Goal: Transaction & Acquisition: Book appointment/travel/reservation

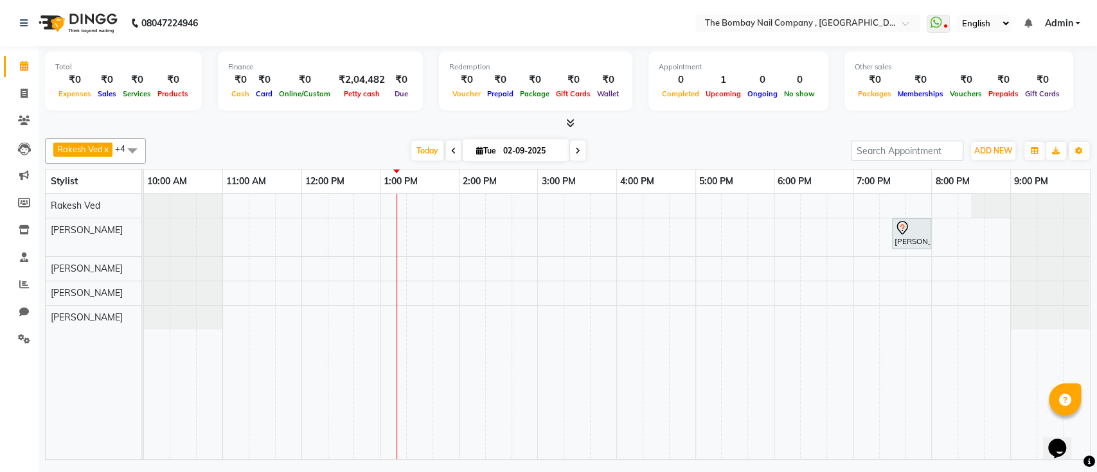
click at [502, 289] on div "[PERSON_NAME], TK01, 07:30 PM-08:00 PM, Gel Polish Application - HANDS GEL POLI…" at bounding box center [617, 326] width 946 height 265
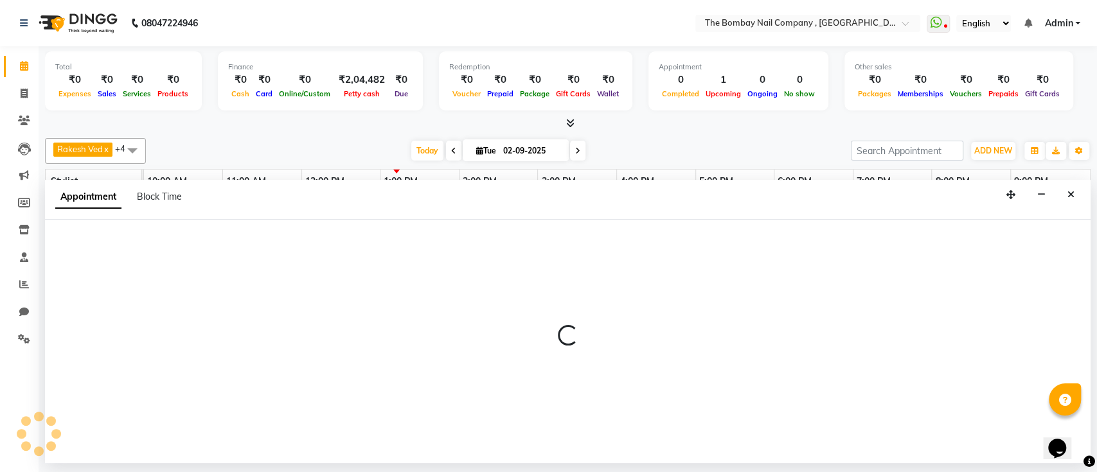
select select "90049"
select select "855"
select select "tentative"
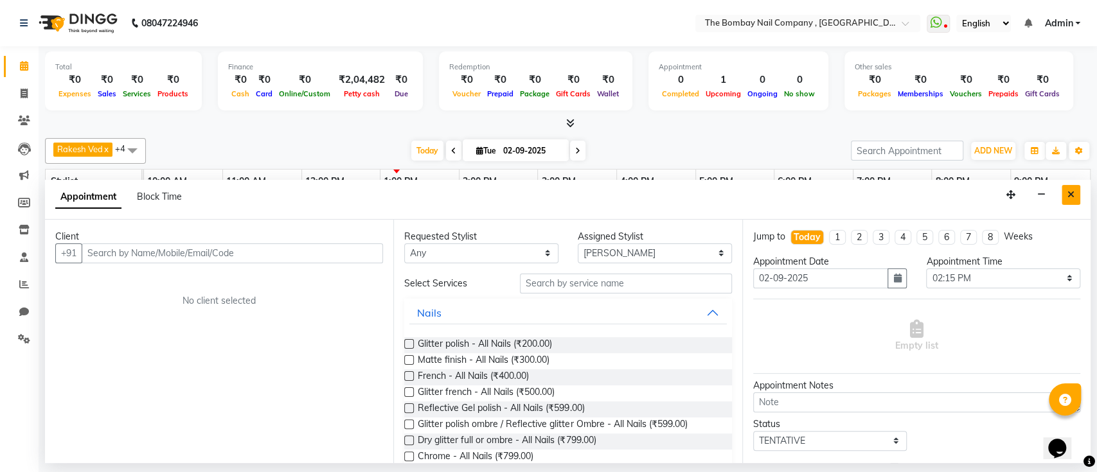
click at [1070, 195] on icon "Close" at bounding box center [1070, 194] width 7 height 9
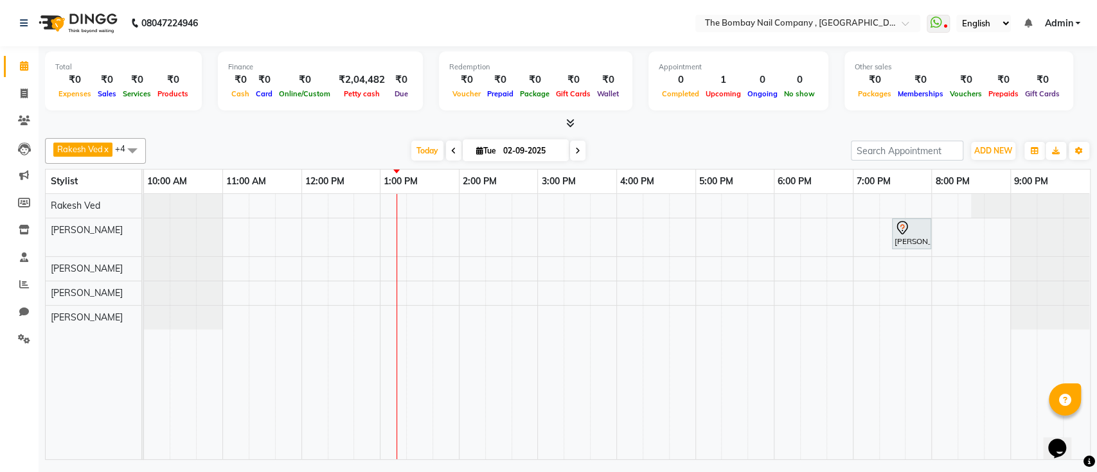
click at [499, 293] on div "[PERSON_NAME], TK01, 07:30 PM-08:00 PM, Gel Polish Application - HANDS GEL POLI…" at bounding box center [617, 326] width 946 height 265
select select "90049"
select select "tentative"
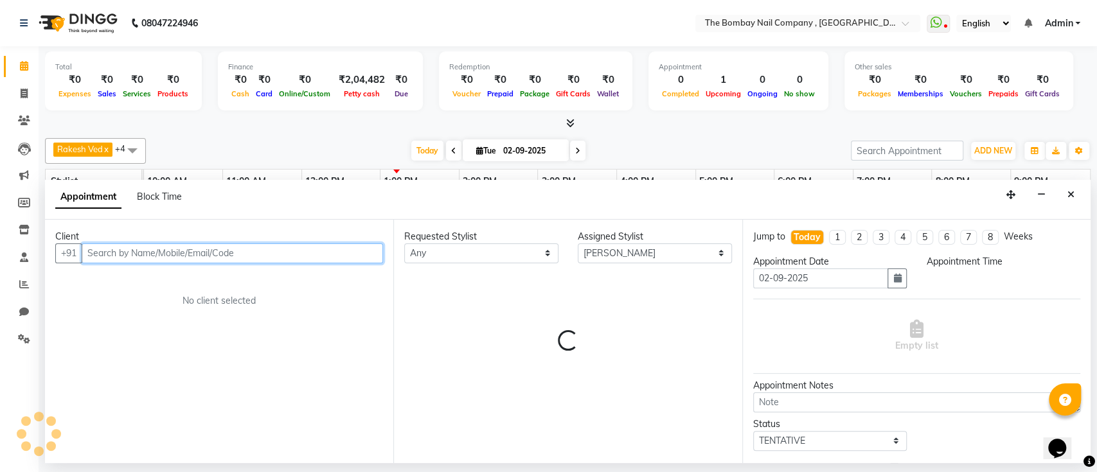
select select "855"
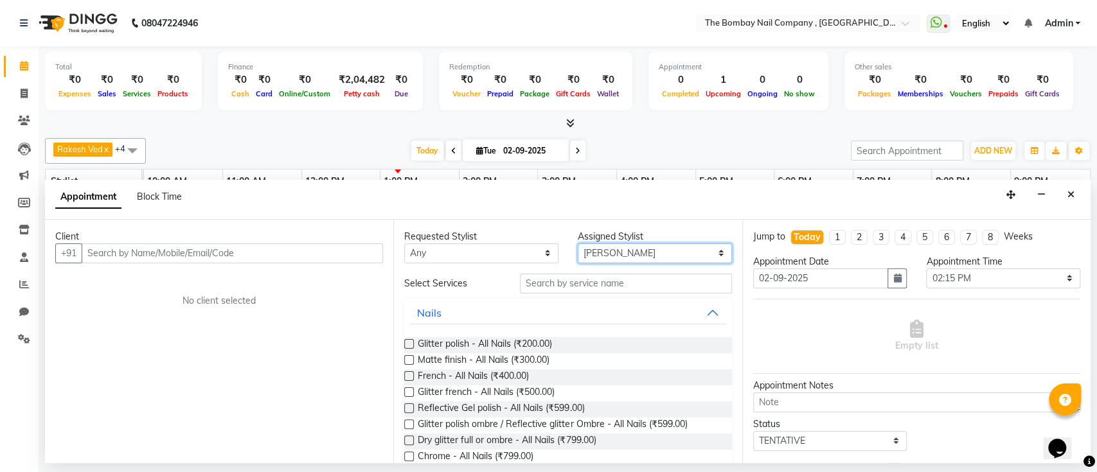
click at [612, 259] on select "Select BNC [GEOGRAPHIC_DATA] [PERSON_NAME] Krishna [PERSON_NAME] [PERSON_NAME] …" at bounding box center [655, 254] width 154 height 20
select select "68147"
click at [578, 244] on select "Select BNC [GEOGRAPHIC_DATA] [PERSON_NAME] Krishna [PERSON_NAME] [PERSON_NAME] …" at bounding box center [655, 254] width 154 height 20
click at [553, 281] on input "text" at bounding box center [626, 284] width 212 height 20
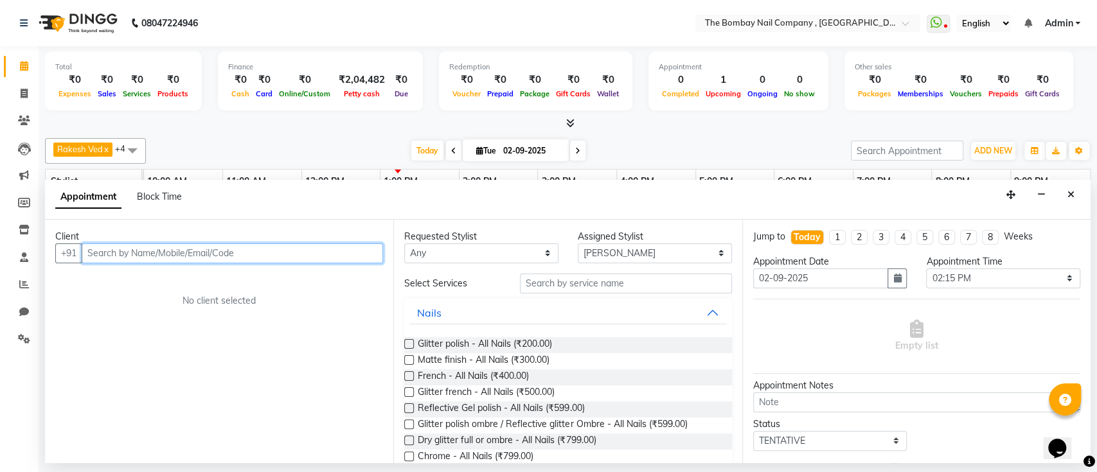
click at [203, 261] on input "text" at bounding box center [232, 254] width 301 height 20
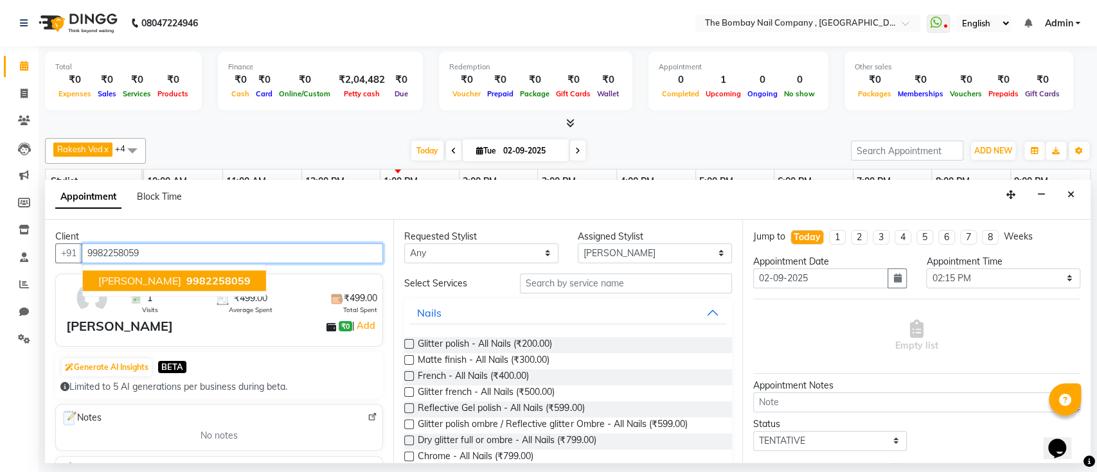
click at [199, 279] on span "9982258059" at bounding box center [218, 280] width 64 height 13
type input "9982258059"
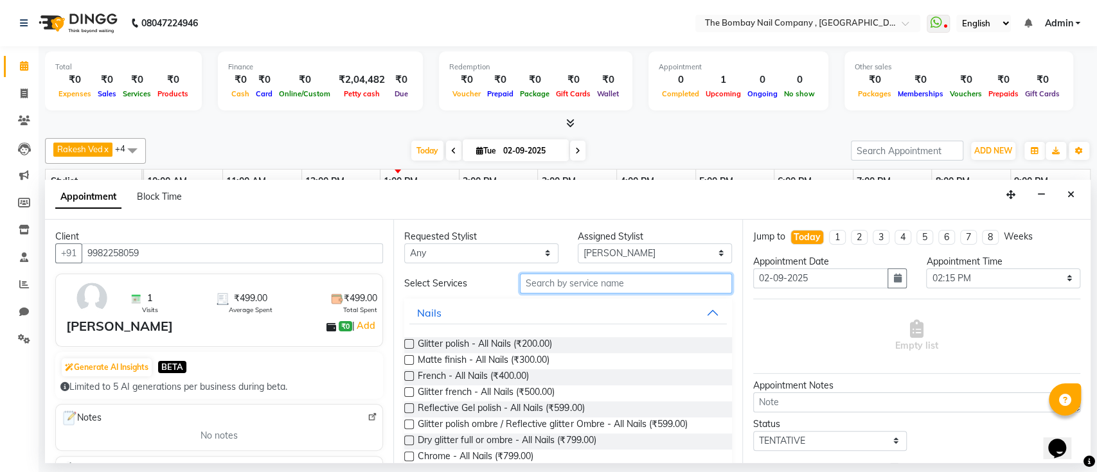
click at [531, 286] on input "text" at bounding box center [626, 284] width 212 height 20
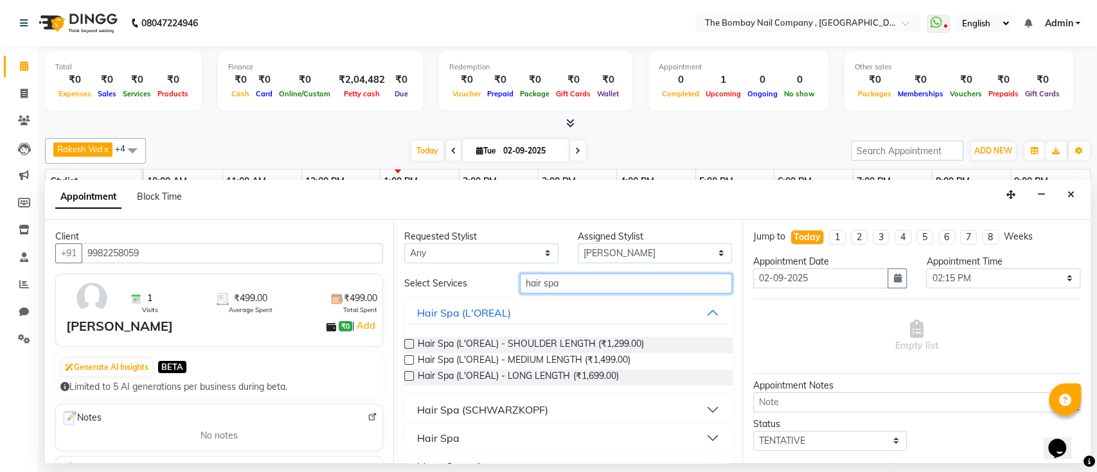
type input "hair spa"
click at [407, 362] on label at bounding box center [409, 360] width 10 height 10
click at [407, 362] on input "checkbox" at bounding box center [408, 361] width 8 height 8
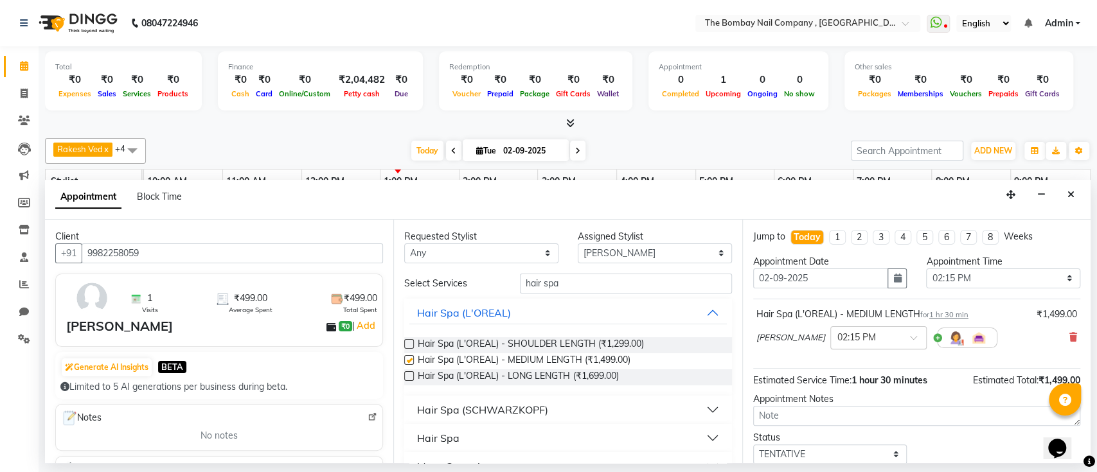
checkbox input "false"
click at [837, 333] on input "text" at bounding box center [865, 336] width 57 height 13
click at [831, 391] on div "02:30 PM" at bounding box center [878, 386] width 95 height 24
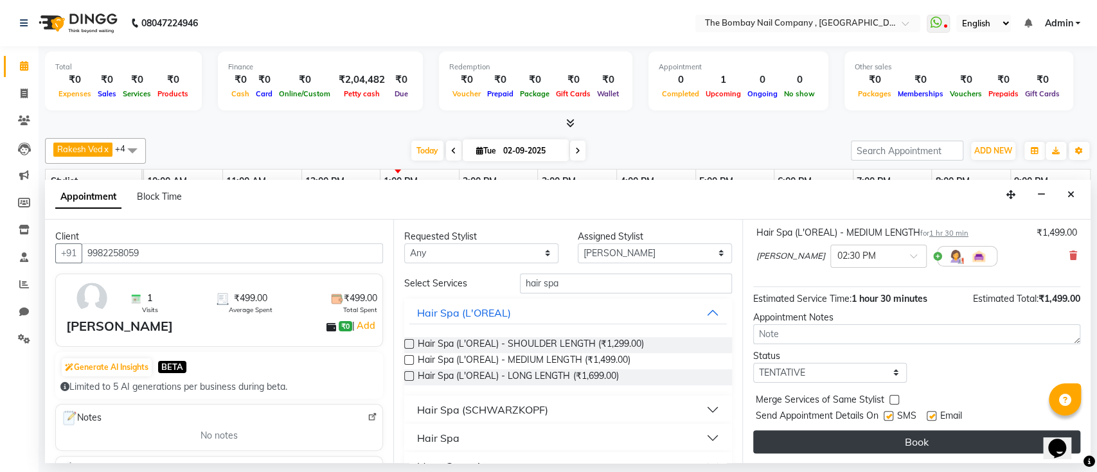
click at [889, 436] on button "Book" at bounding box center [916, 441] width 327 height 23
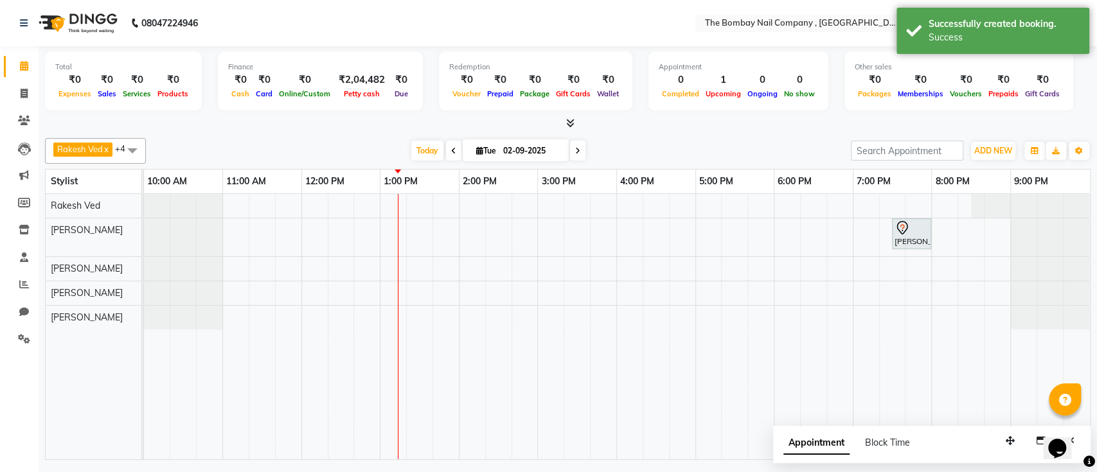
click at [139, 152] on span at bounding box center [133, 150] width 26 height 24
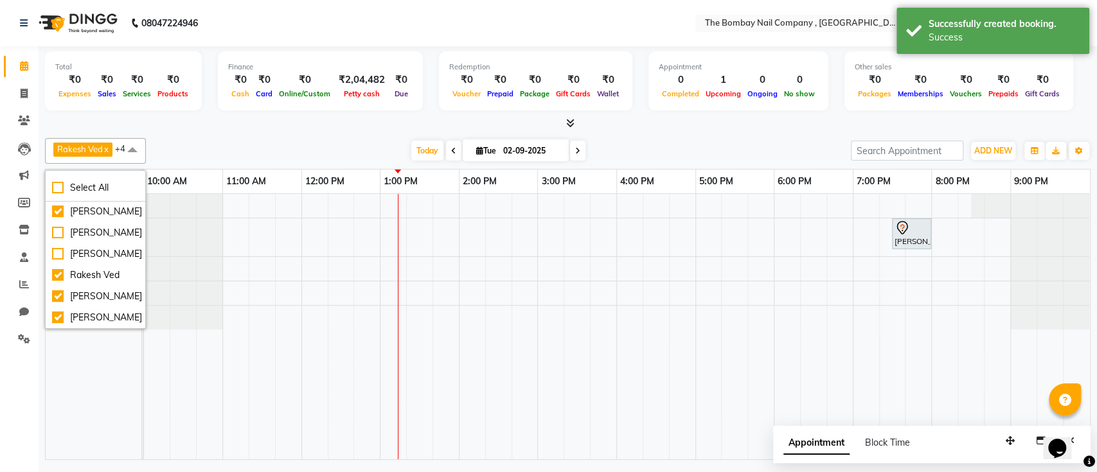
scroll to position [67, 0]
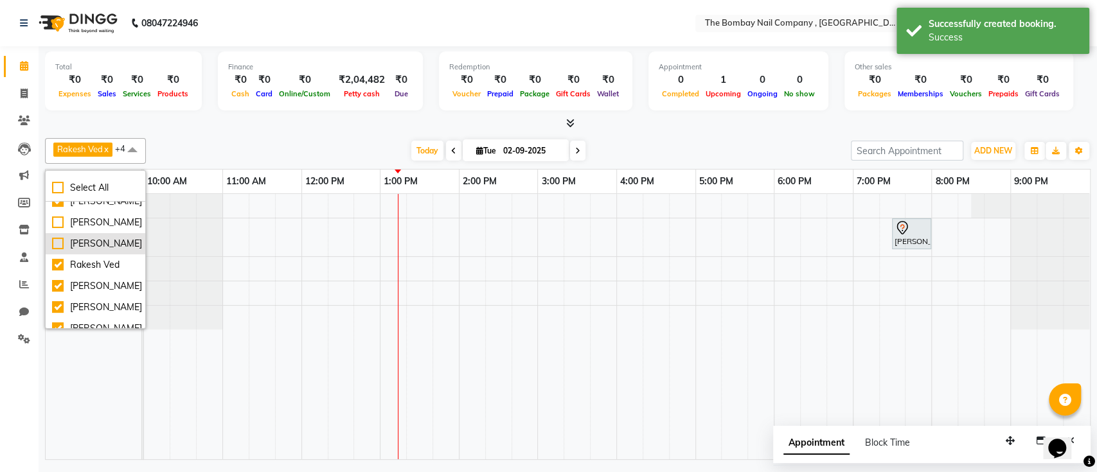
click at [58, 244] on div "[PERSON_NAME]" at bounding box center [95, 243] width 87 height 13
checkbox input "true"
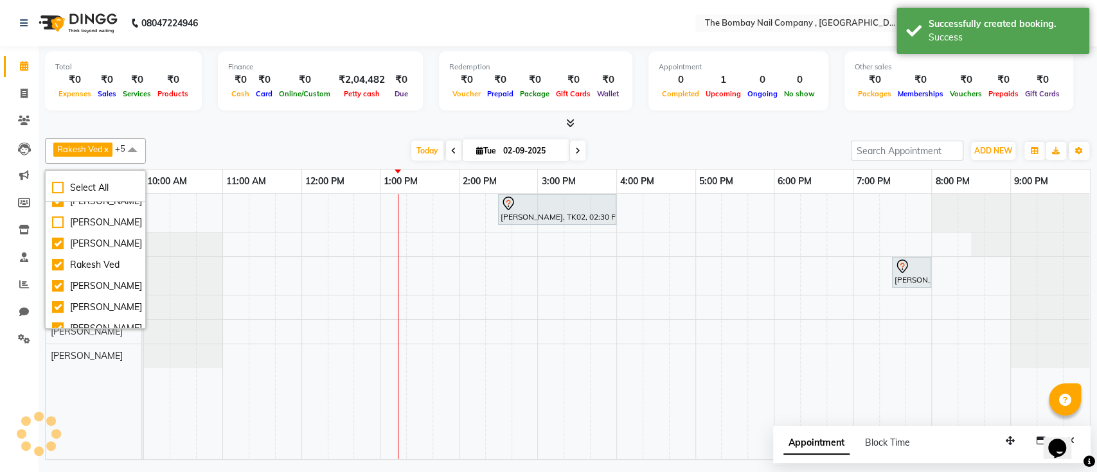
click at [292, 145] on div "[DATE] [DATE]" at bounding box center [498, 150] width 692 height 19
